Goal: Task Accomplishment & Management: Complete application form

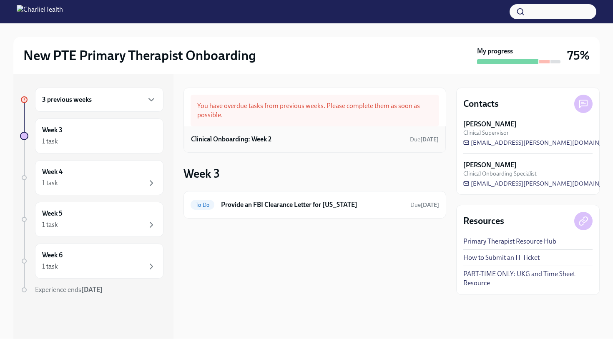
click at [254, 141] on h6 "Clinical Onboarding: Week 2" at bounding box center [231, 139] width 80 height 9
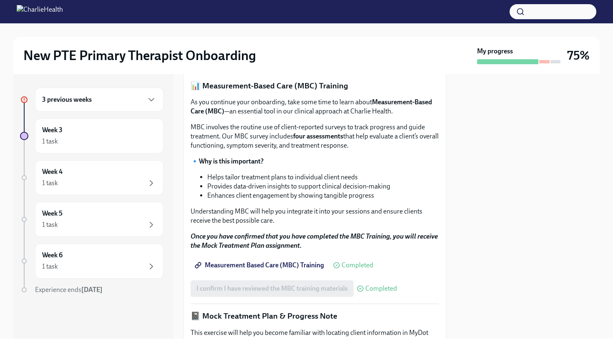
scroll to position [354, 0]
click at [297, 63] on span "I confirm I have completed ALL assigned courses" at bounding box center [266, 59] width 140 height 8
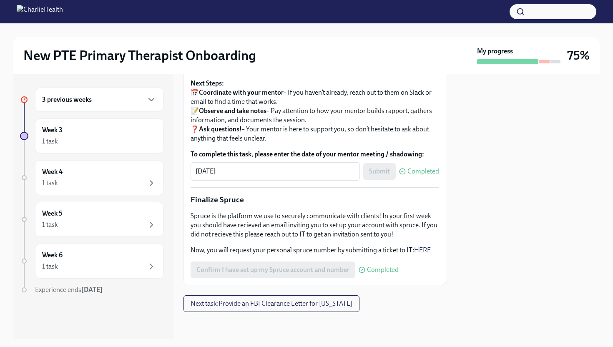
scroll to position [978, 0]
click at [102, 143] on div "1 task" at bounding box center [99, 141] width 114 height 10
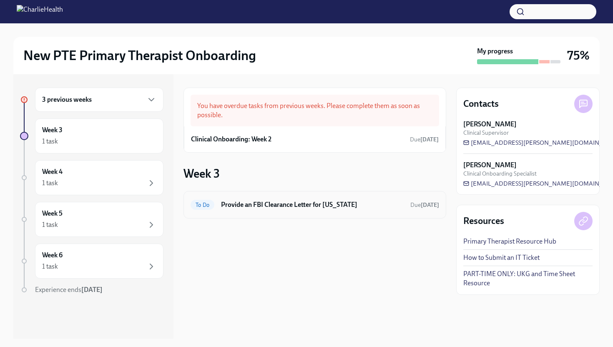
click at [288, 204] on h6 "Provide an FBI Clearance Letter for [US_STATE]" at bounding box center [312, 204] width 183 height 9
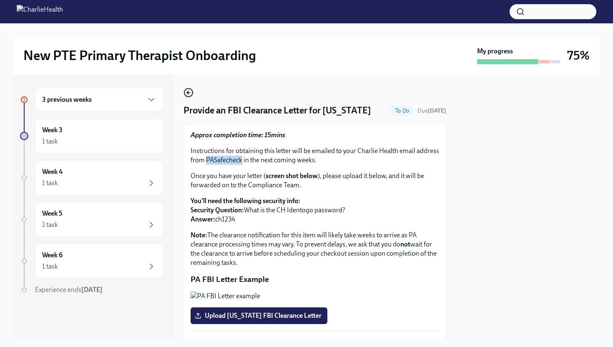
drag, startPoint x: 241, startPoint y: 161, endPoint x: 205, endPoint y: 160, distance: 35.9
click at [205, 160] on p "Instructions for obtaining this letter will be emailed to your Charlie Health e…" at bounding box center [315, 155] width 248 height 18
copy p "PASafecheck"
click at [133, 89] on div "3 previous weeks" at bounding box center [99, 100] width 128 height 24
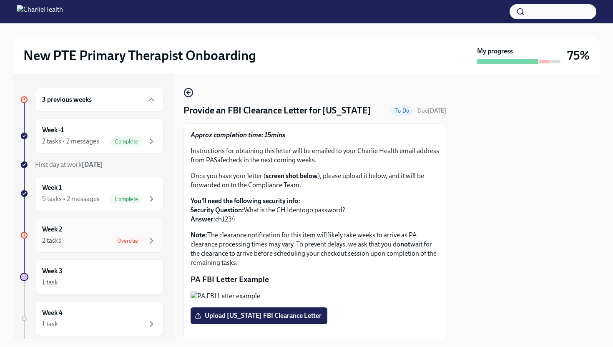
click at [143, 252] on div "Week 2 2 tasks Overdue" at bounding box center [99, 235] width 128 height 35
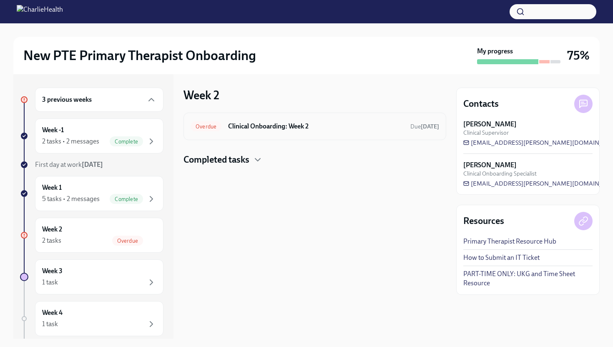
click at [304, 128] on h6 "Clinical Onboarding: Week 2" at bounding box center [316, 126] width 176 height 9
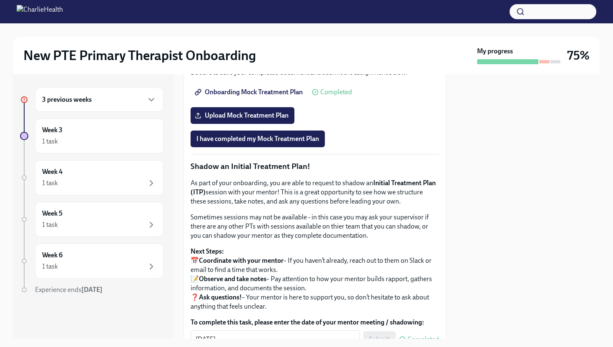
scroll to position [698, 0]
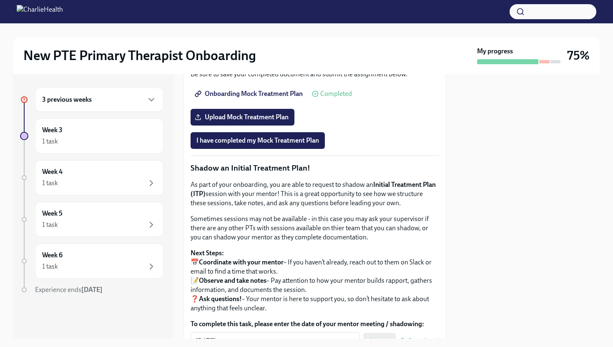
click at [270, 98] on span "Onboarding Mock Treatment Plan" at bounding box center [249, 94] width 106 height 8
click at [138, 93] on div "3 previous weeks" at bounding box center [99, 100] width 128 height 24
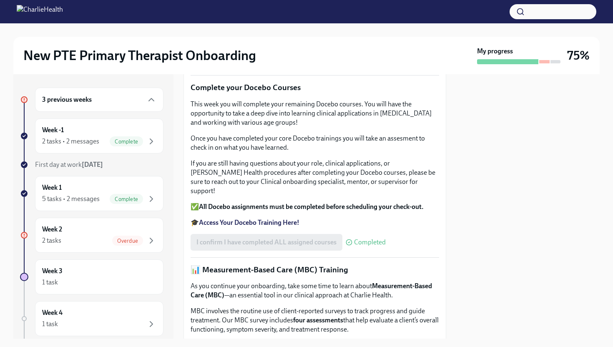
scroll to position [0, 0]
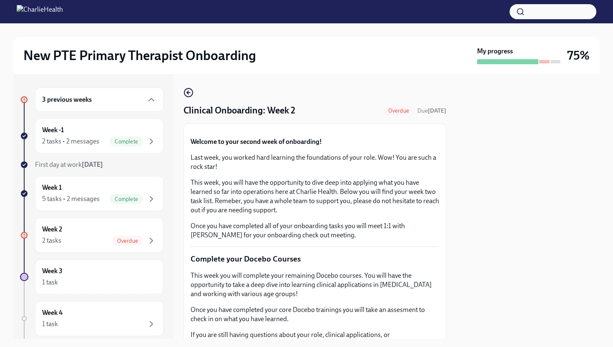
click at [145, 95] on div "3 previous weeks" at bounding box center [99, 100] width 114 height 10
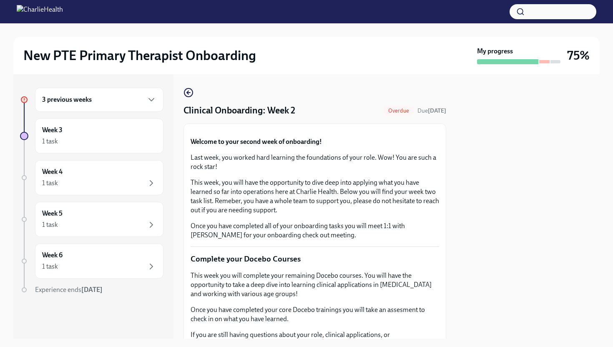
click at [145, 95] on div "3 previous weeks" at bounding box center [99, 100] width 114 height 10
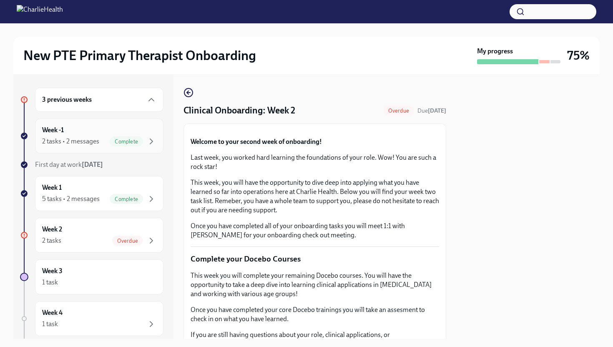
click at [93, 135] on div "Week -1 2 tasks • 2 messages Complete" at bounding box center [99, 135] width 114 height 21
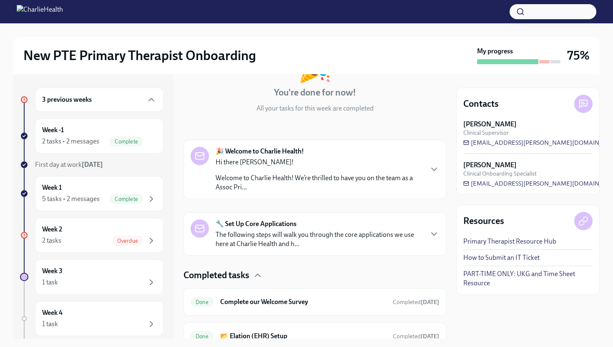
scroll to position [110, 0]
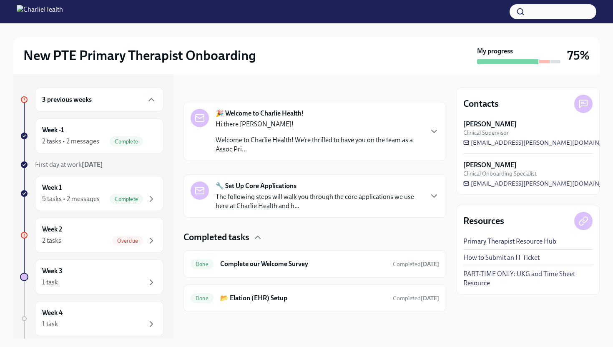
click at [289, 205] on p "The following steps will walk you through the core applications we use here at …" at bounding box center [319, 201] width 207 height 18
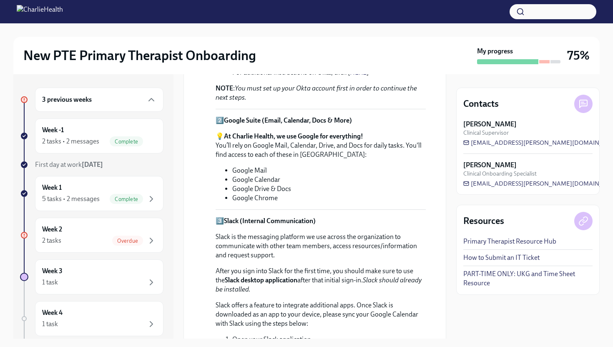
scroll to position [347, 0]
click at [296, 166] on li "Google Mail" at bounding box center [328, 170] width 193 height 9
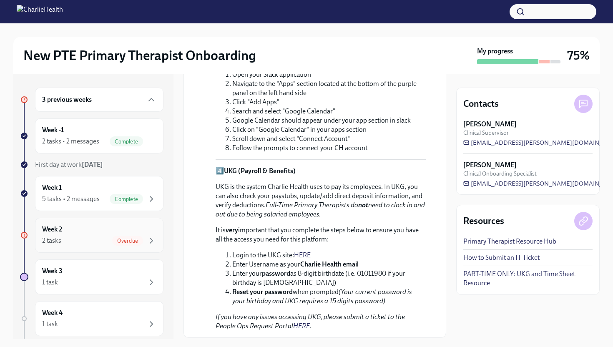
scroll to position [617, 0]
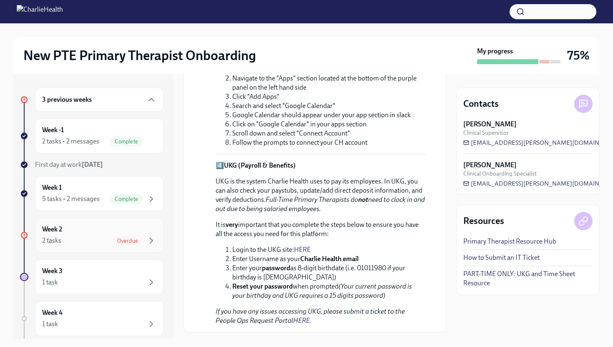
click at [94, 233] on div "Week 2 2 tasks Overdue" at bounding box center [99, 235] width 114 height 21
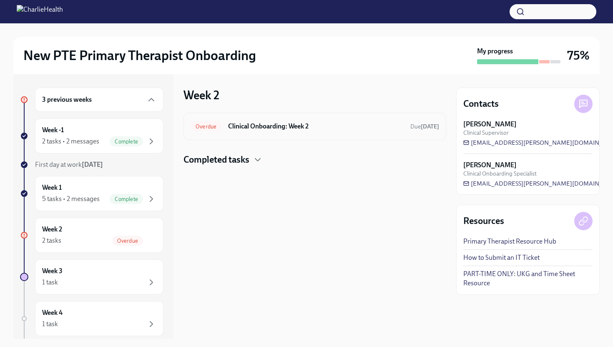
click at [304, 136] on div "Overdue Clinical Onboarding: Week 2 Due [DATE]" at bounding box center [314, 127] width 263 height 28
click at [251, 126] on h6 "Clinical Onboarding: Week 2" at bounding box center [316, 126] width 176 height 9
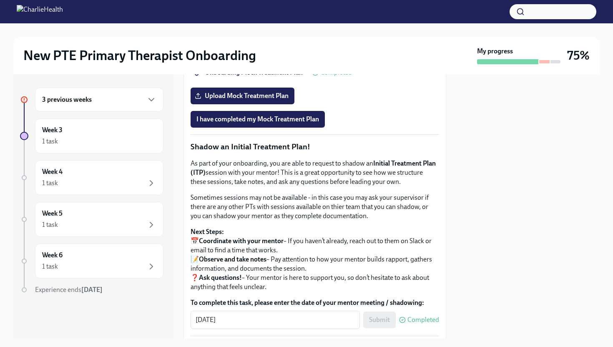
scroll to position [715, 0]
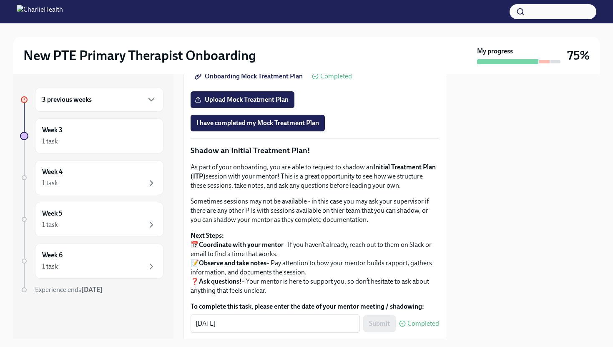
click at [268, 80] on span "Onboarding Mock Treatment Plan" at bounding box center [249, 76] width 106 height 8
